Goal: Navigation & Orientation: Find specific page/section

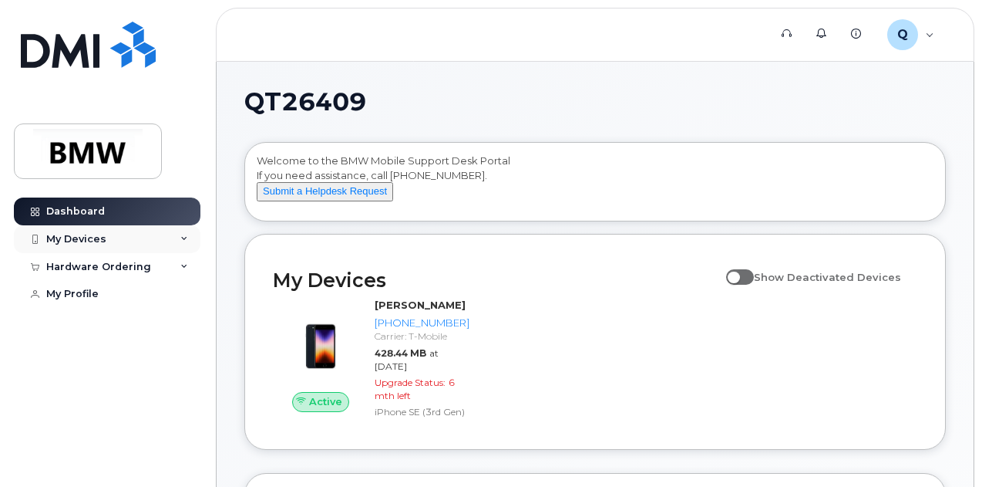
click at [117, 237] on div "My Devices" at bounding box center [107, 239] width 187 height 28
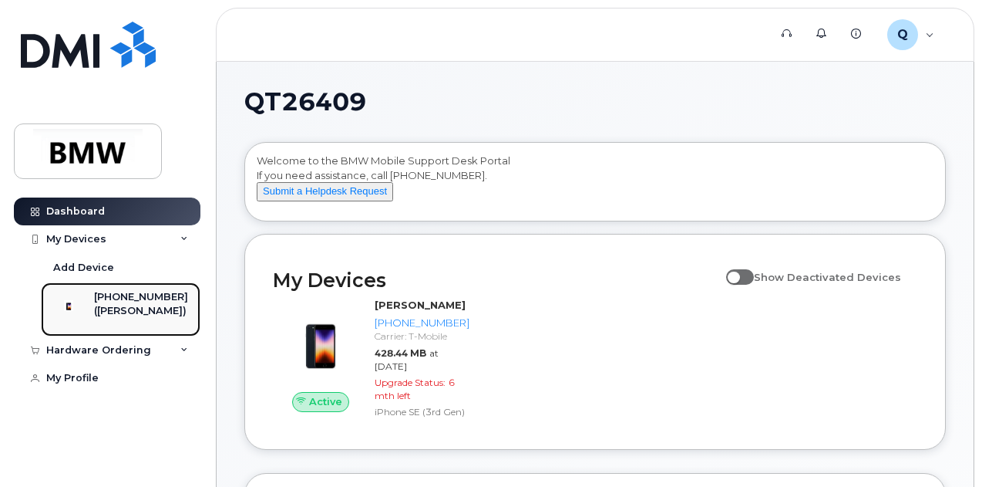
click at [153, 290] on div "[PHONE_NUMBER]" at bounding box center [141, 297] width 94 height 14
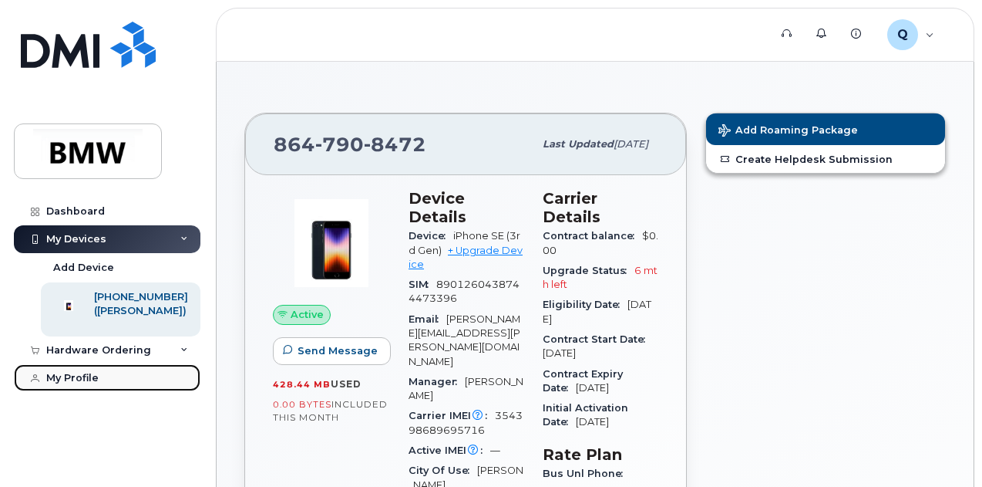
click at [69, 384] on div "My Profile" at bounding box center [72, 378] width 52 height 12
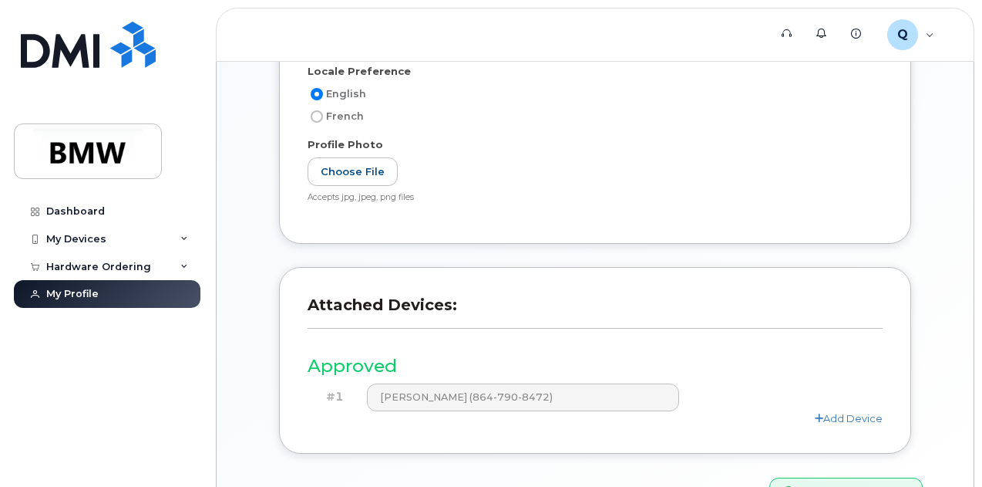
scroll to position [386, 0]
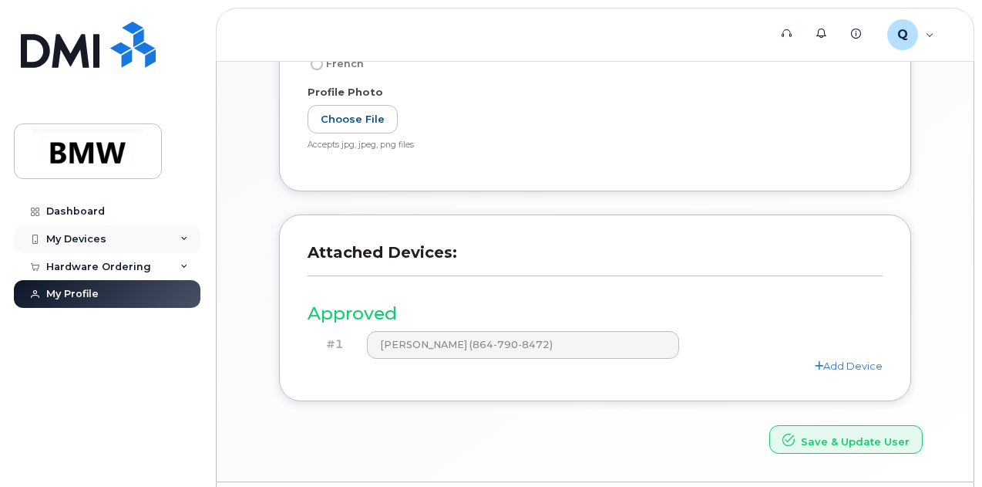
click at [86, 237] on div "My Devices" at bounding box center [76, 239] width 60 height 12
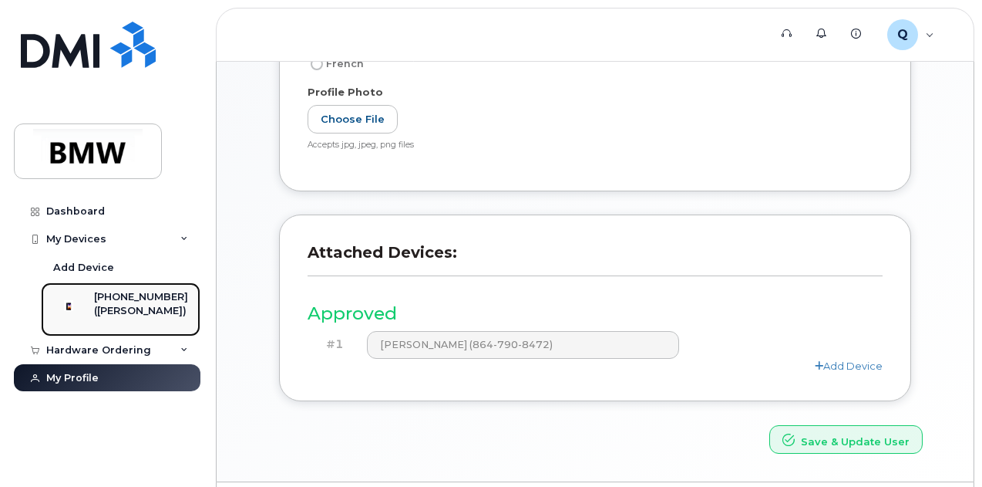
click at [160, 305] on div "([PERSON_NAME])" at bounding box center [141, 311] width 94 height 14
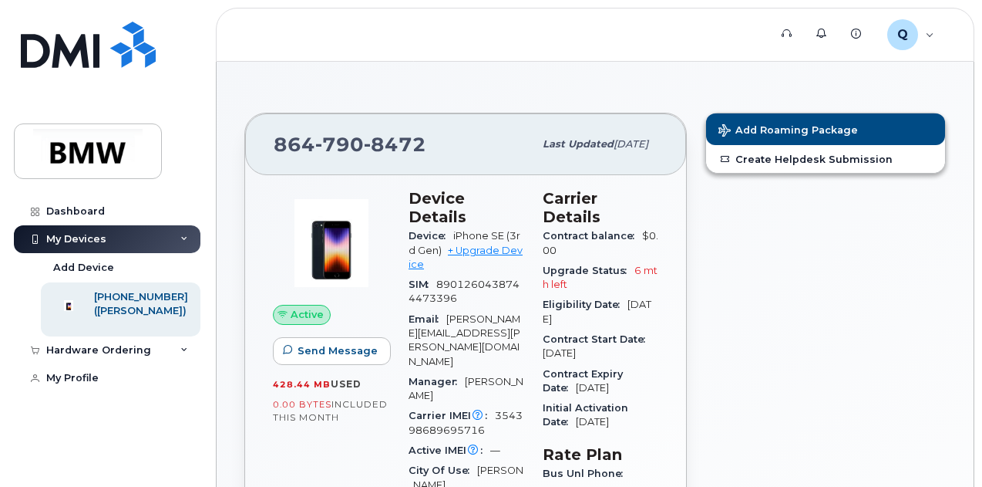
click at [171, 195] on div "Dashboard My Devices Add Device 864-790-8472 (Valerie Tate) Hardware Ordering N…" at bounding box center [104, 243] width 209 height 487
